Goal: Find contact information: Obtain details needed to contact an individual or organization

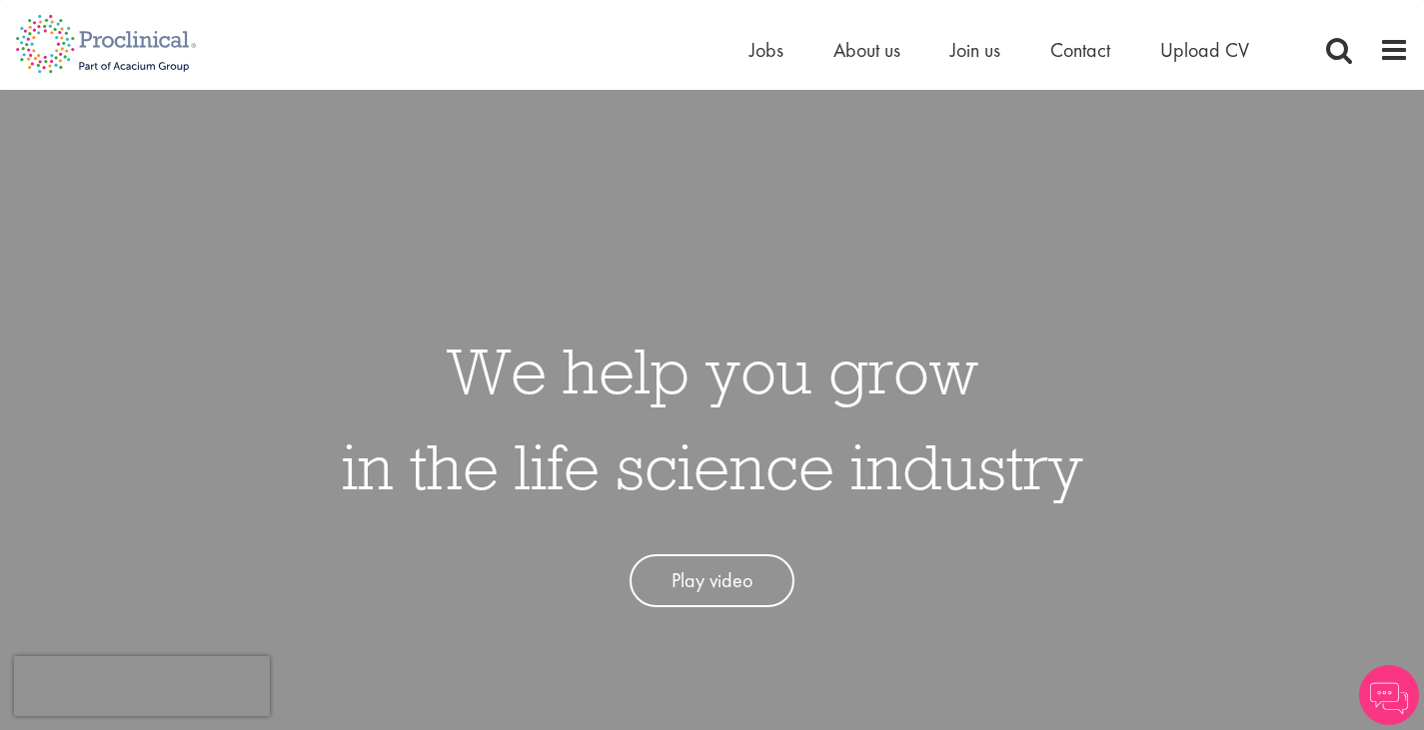
click at [754, 33] on div "Home Jobs About us Join us Contact Upload CV" at bounding box center [704, 37] width 1409 height 75
click at [756, 49] on span "Jobs" at bounding box center [766, 50] width 34 height 26
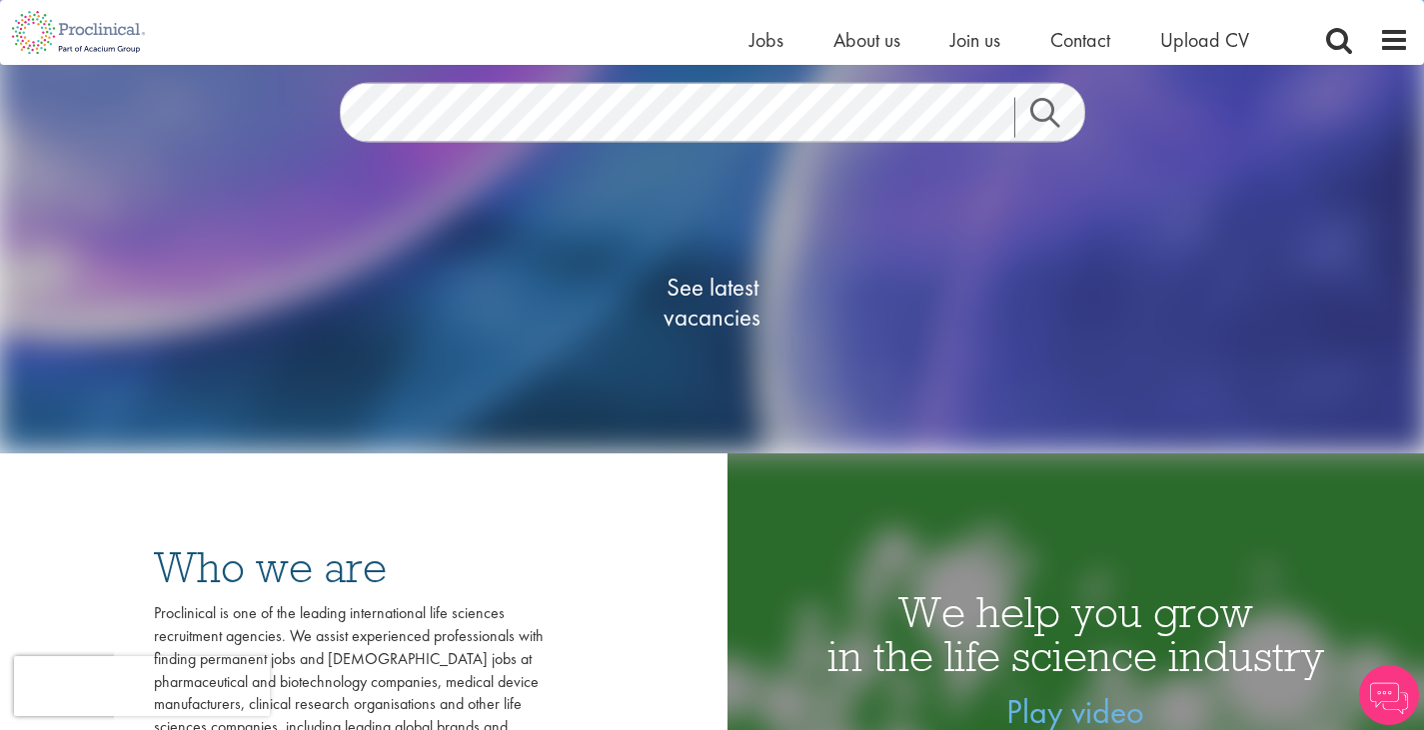
scroll to position [241, 0]
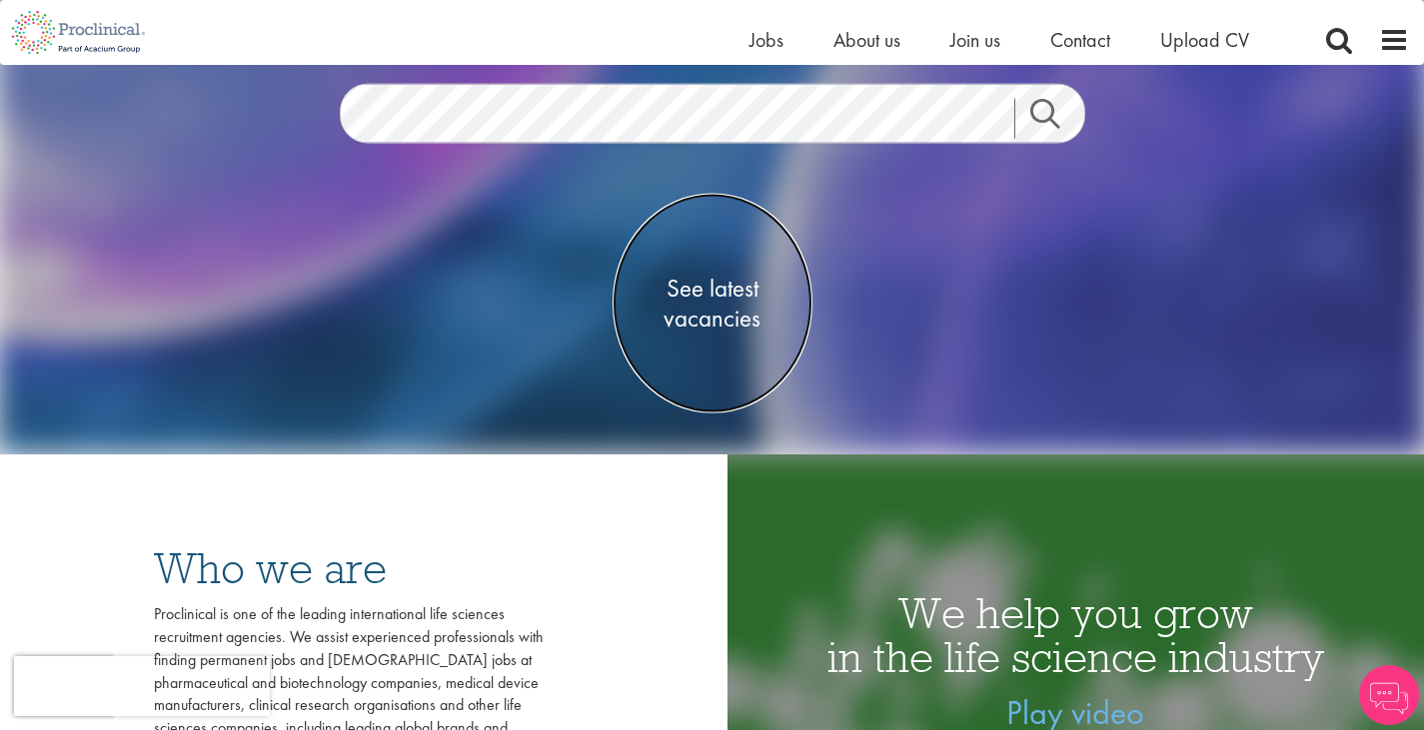
click at [728, 283] on span "See latest vacancies" at bounding box center [713, 304] width 200 height 60
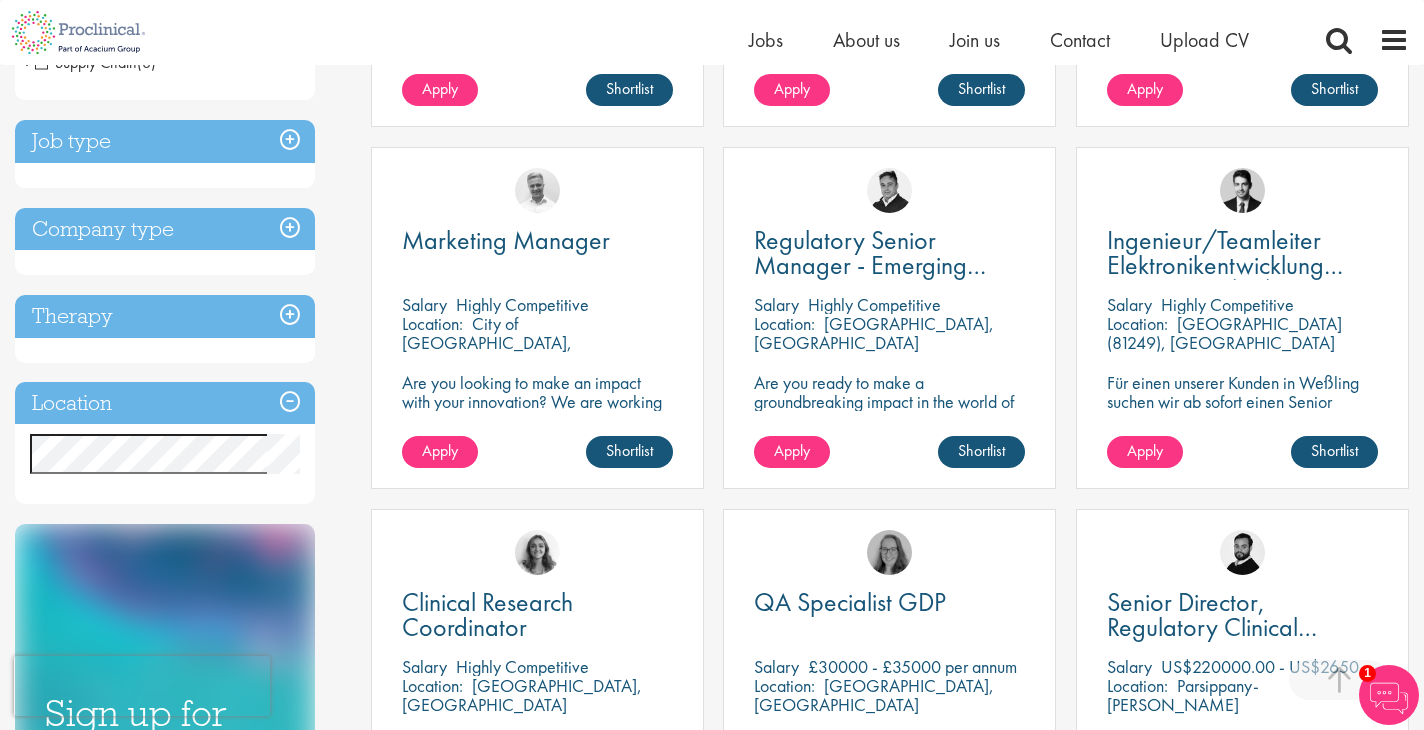
scroll to position [667, 0]
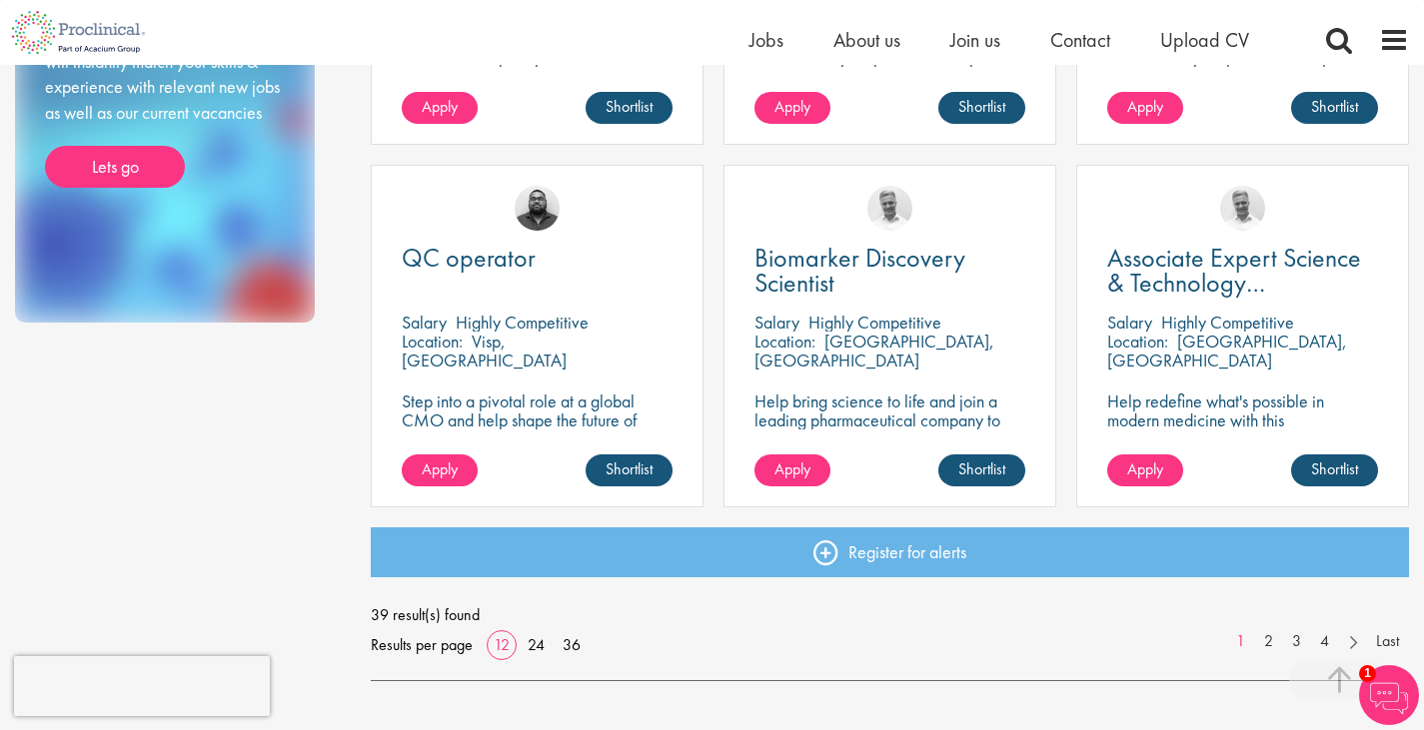
scroll to position [1375, 0]
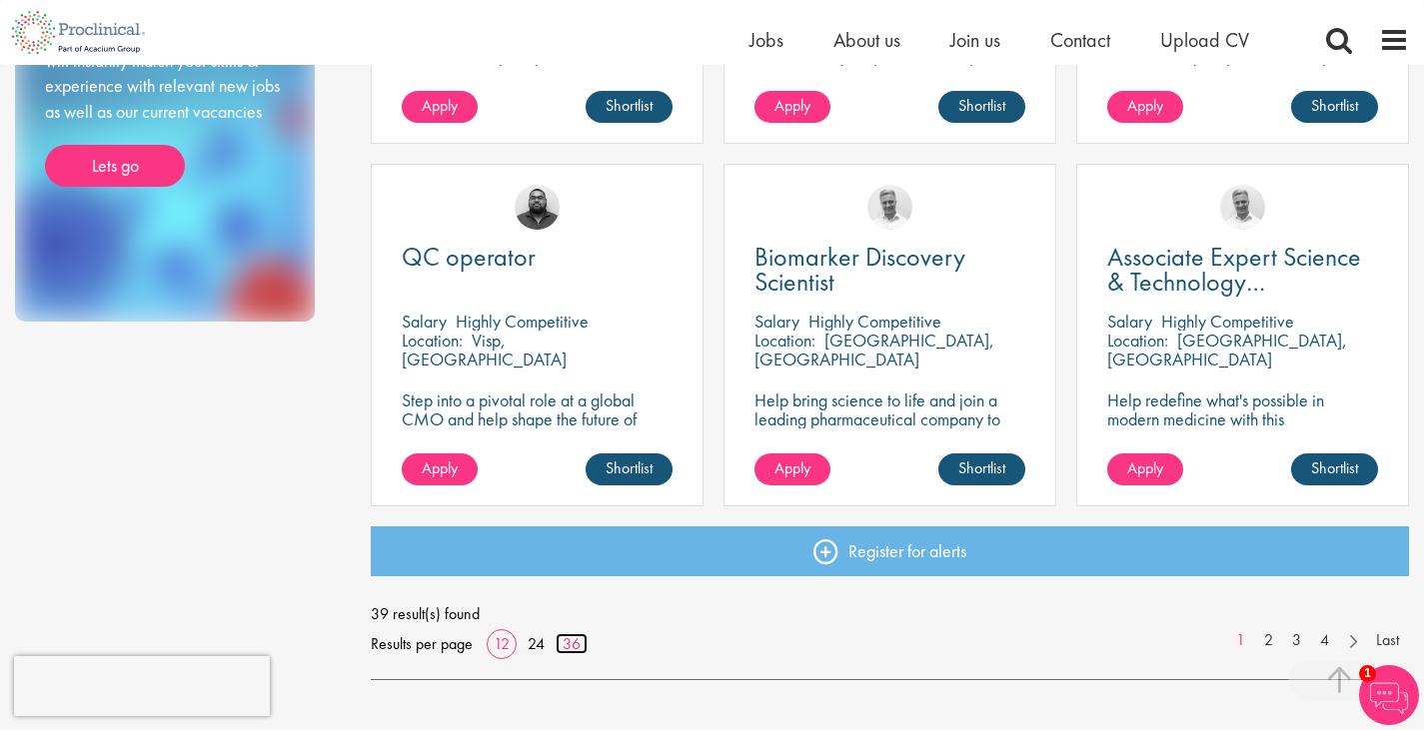
click at [574, 640] on link "36" at bounding box center [572, 643] width 32 height 21
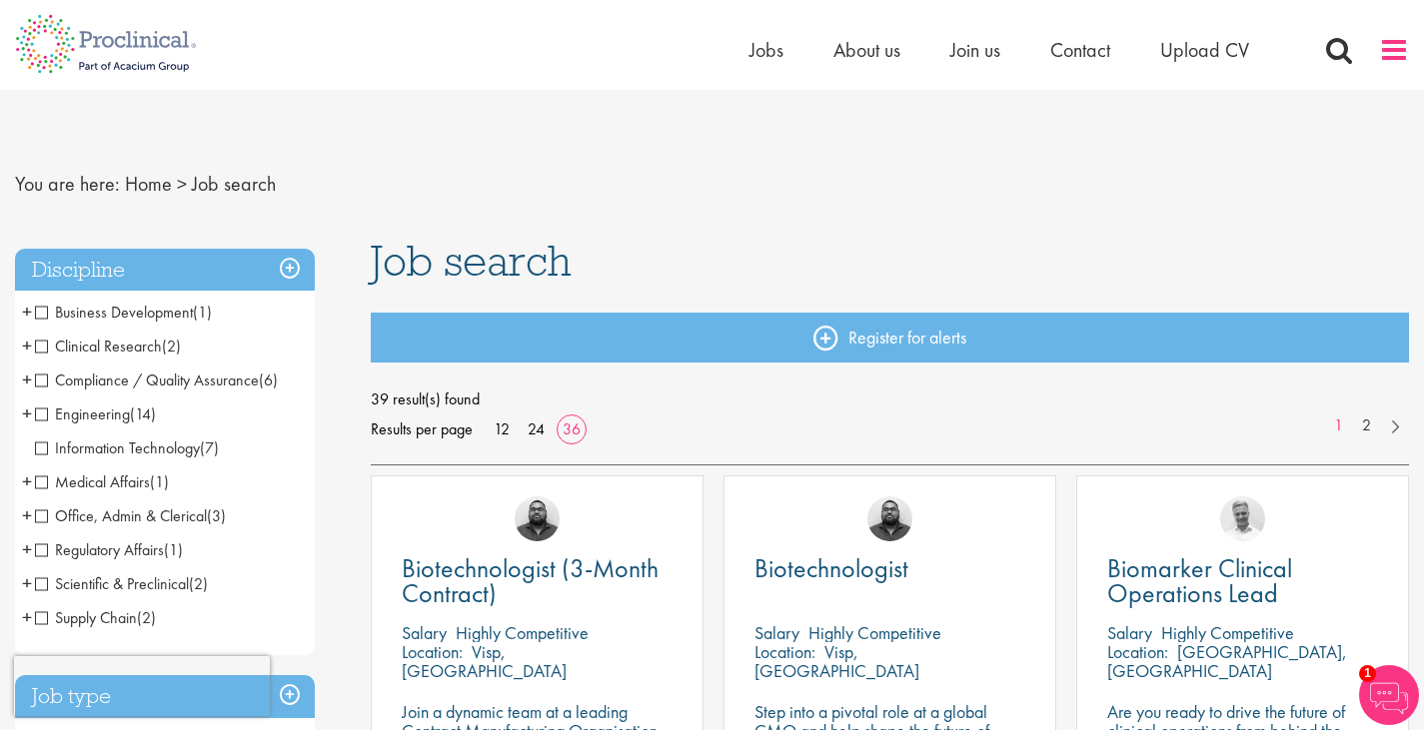
click at [1384, 53] on span at bounding box center [1394, 50] width 30 height 30
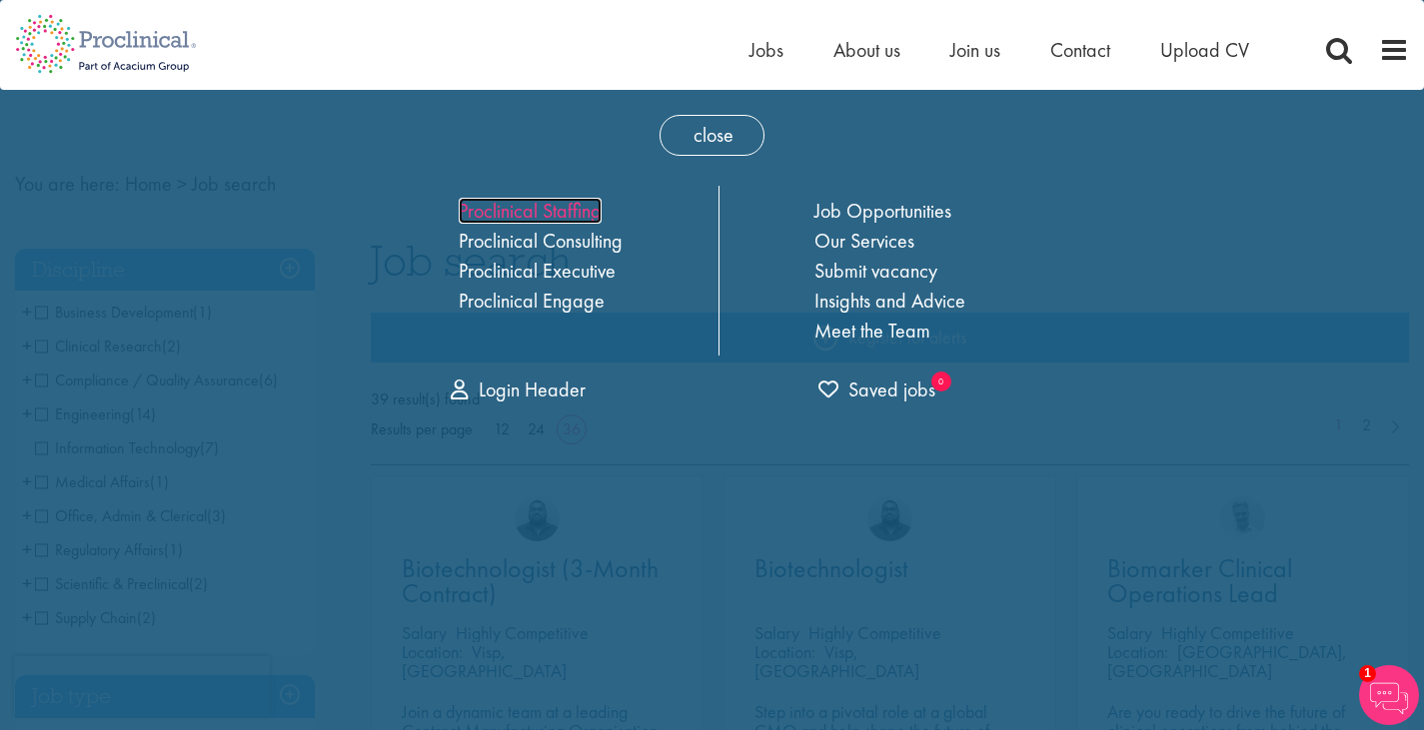
click at [557, 214] on link "Proclinical Staffing" at bounding box center [530, 211] width 143 height 26
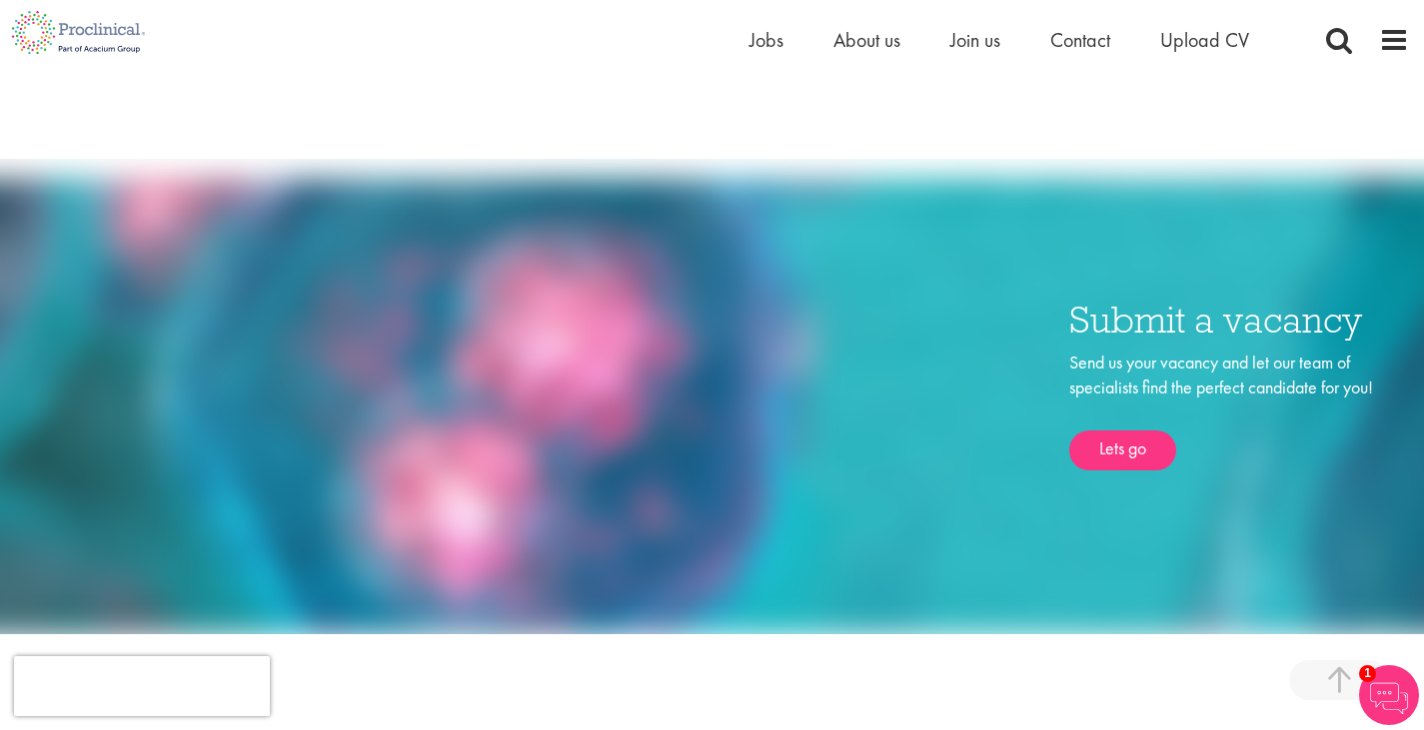
scroll to position [1391, 0]
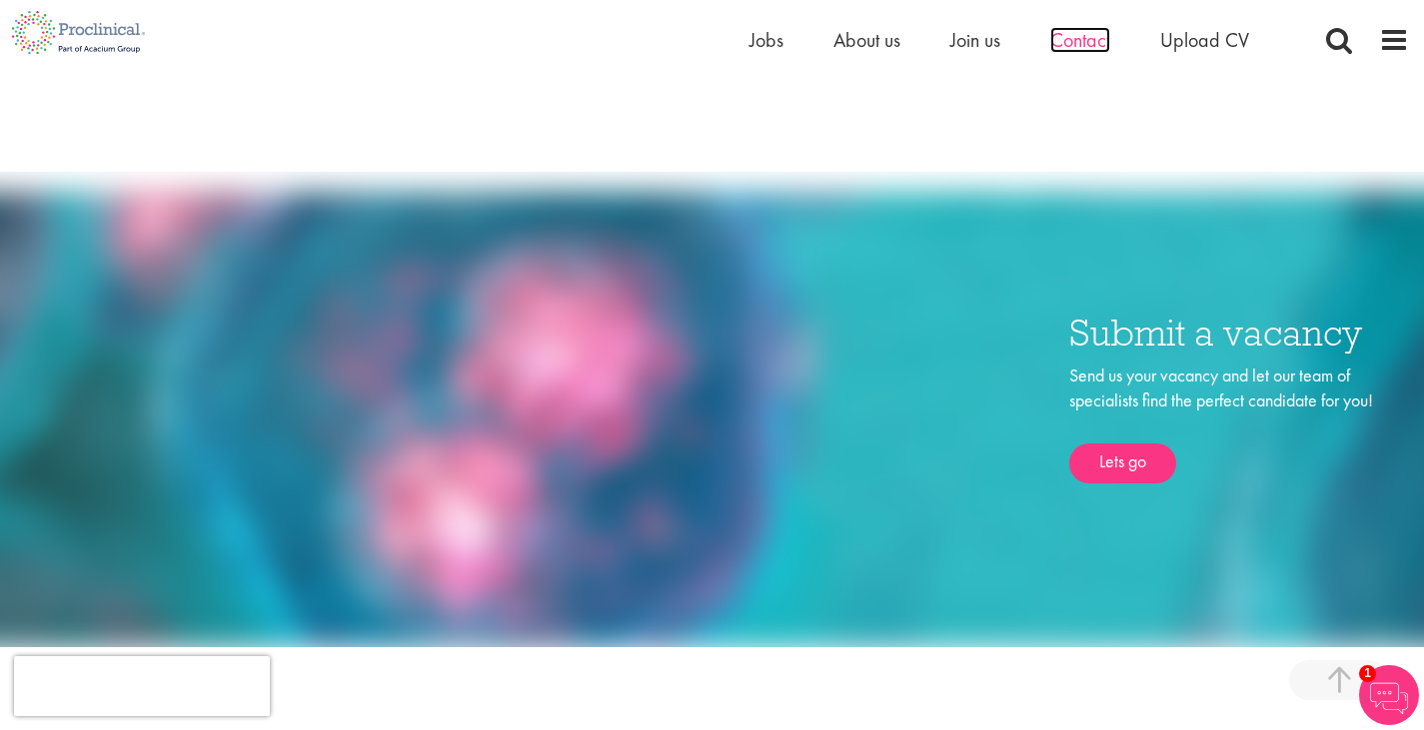
click at [1067, 44] on span "Contact" at bounding box center [1080, 40] width 60 height 26
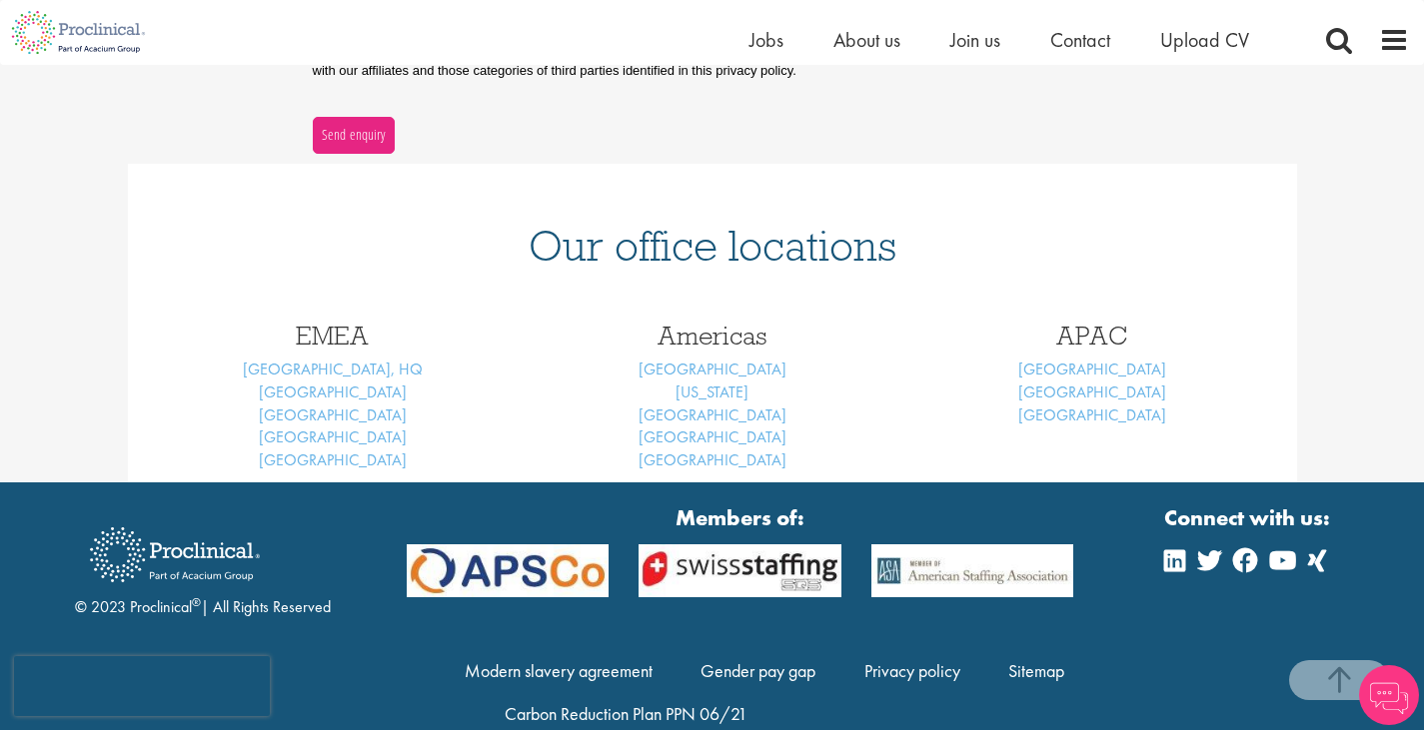
scroll to position [731, 0]
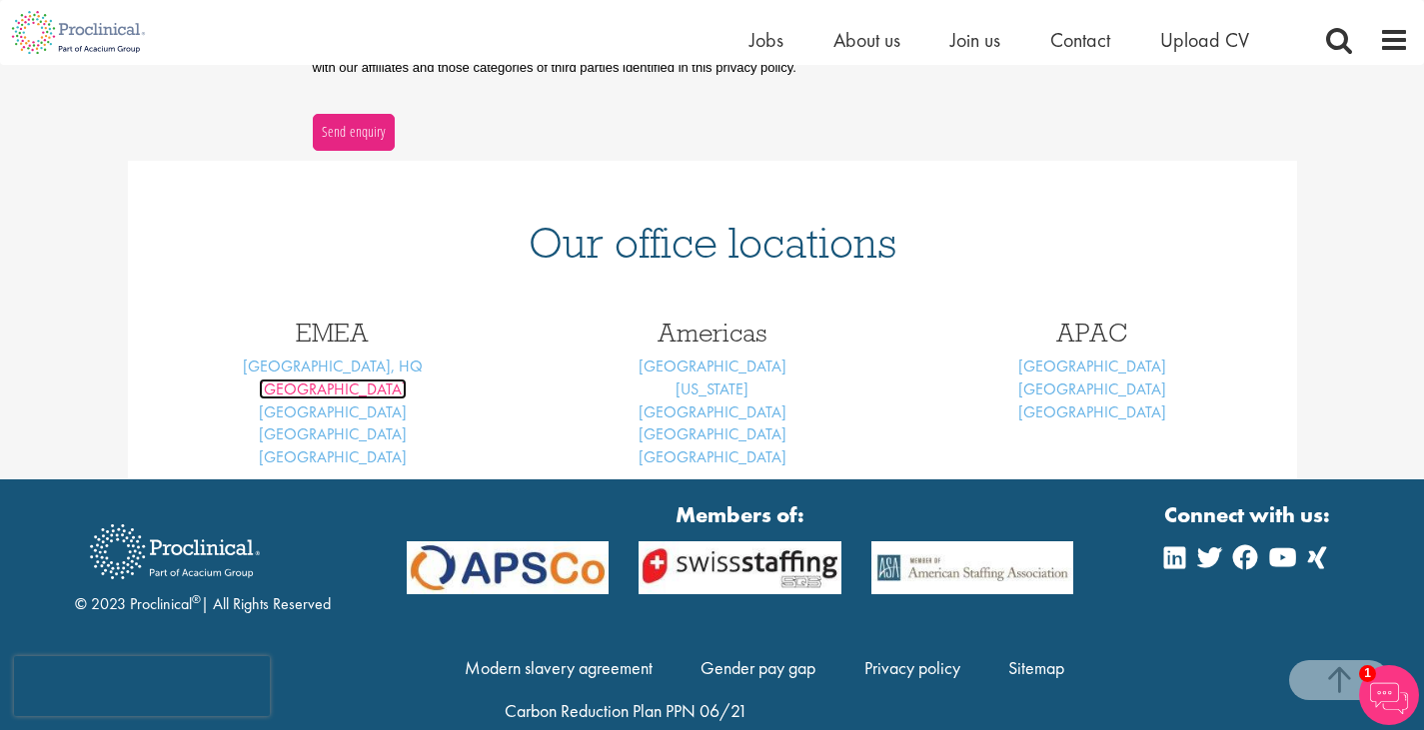
click at [340, 390] on link "[GEOGRAPHIC_DATA]" at bounding box center [333, 389] width 148 height 21
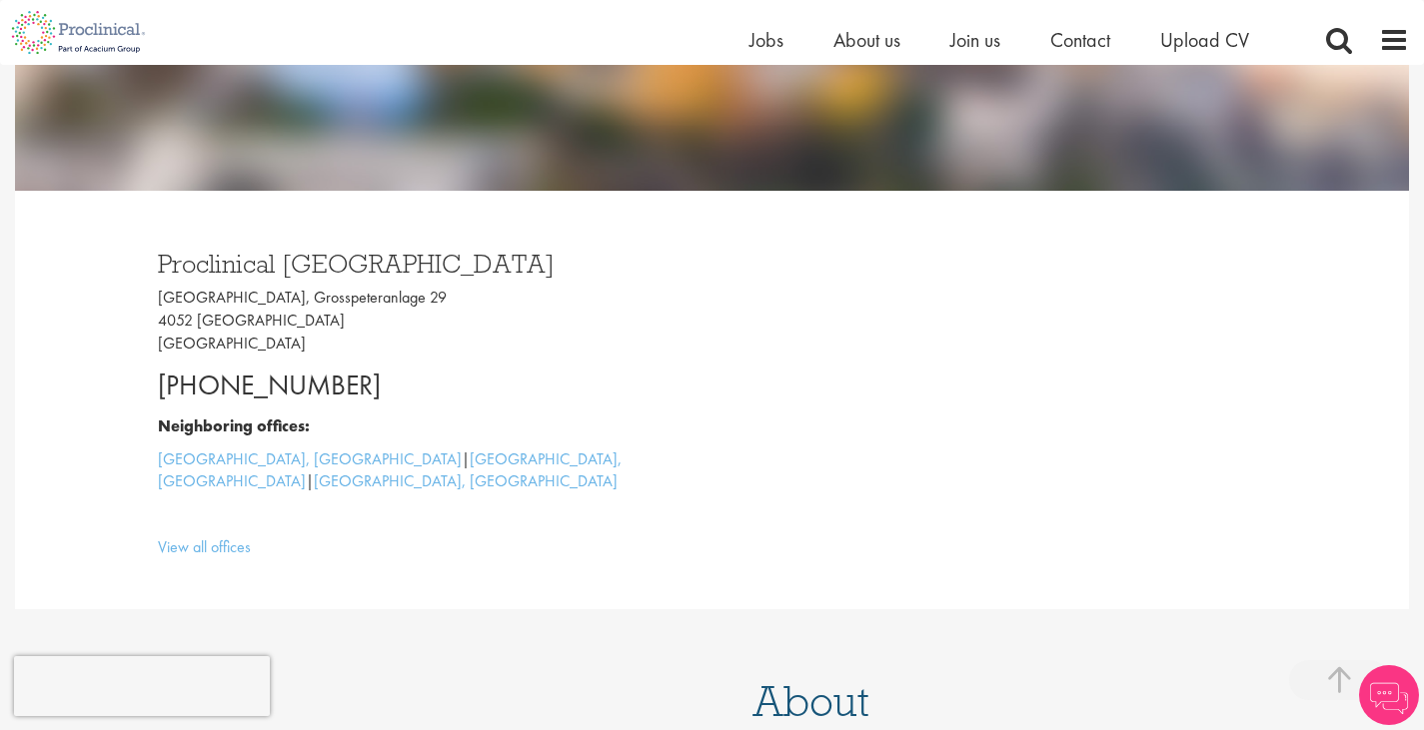
scroll to position [428, 0]
drag, startPoint x: 404, startPoint y: 297, endPoint x: 276, endPoint y: 293, distance: 128.0
click at [276, 293] on p "Grosspeter Tower, Grosspeteranlage 29 4052 Basel Switzerland" at bounding box center [428, 320] width 540 height 69
copy p "Grosspeteranlage 29"
drag, startPoint x: 354, startPoint y: 384, endPoint x: 171, endPoint y: 386, distance: 182.9
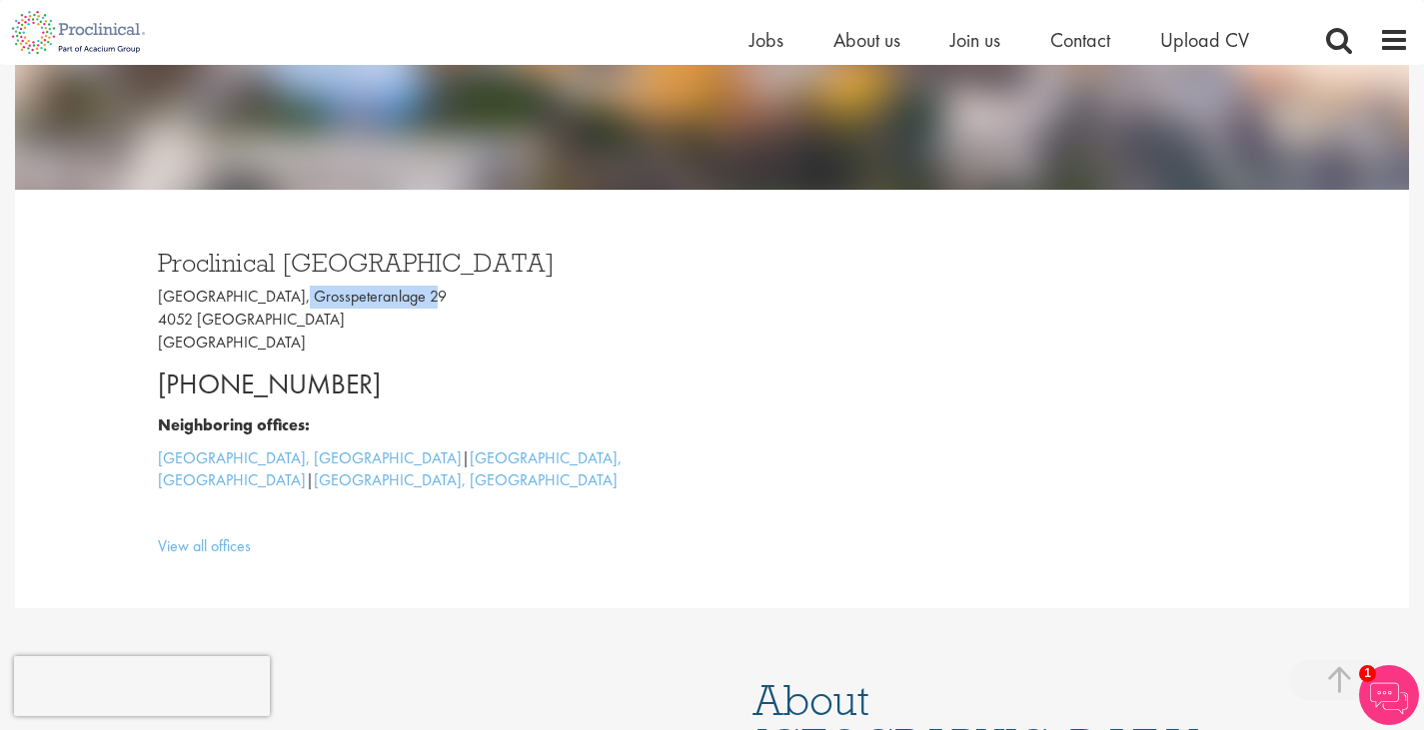
click at [171, 386] on p "+41 61 508 7070" at bounding box center [428, 385] width 540 height 40
copy p "41 61 508 7070"
